Goal: Task Accomplishment & Management: Use online tool/utility

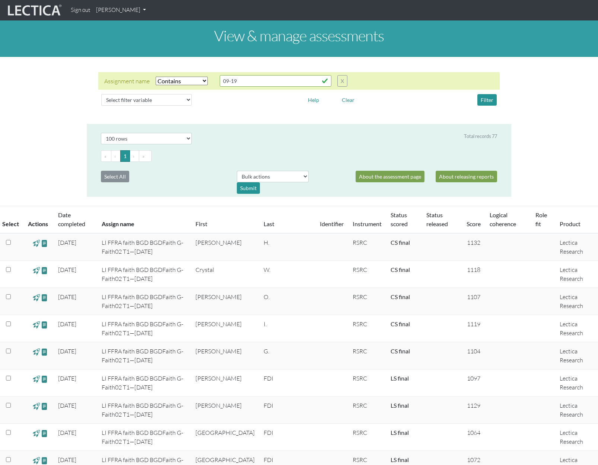
select select "icontains"
select select "100"
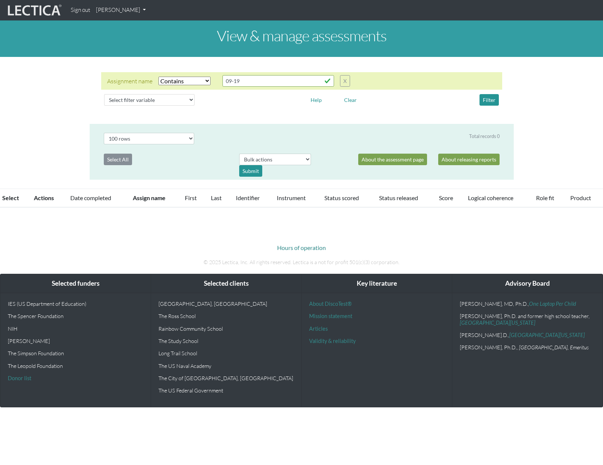
select select "icontains"
select select "100"
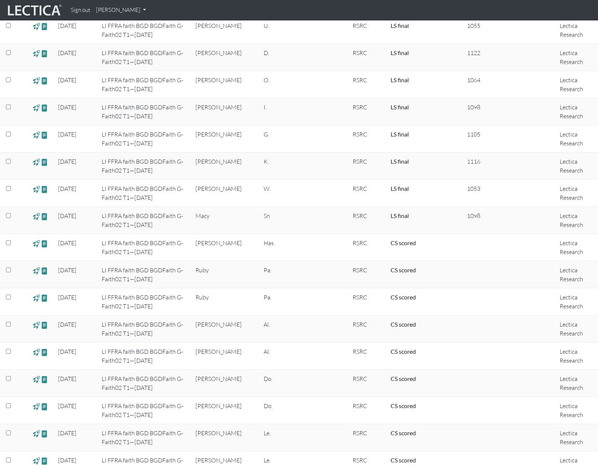
scroll to position [570, 0]
